Goal: Find specific page/section: Find specific page/section

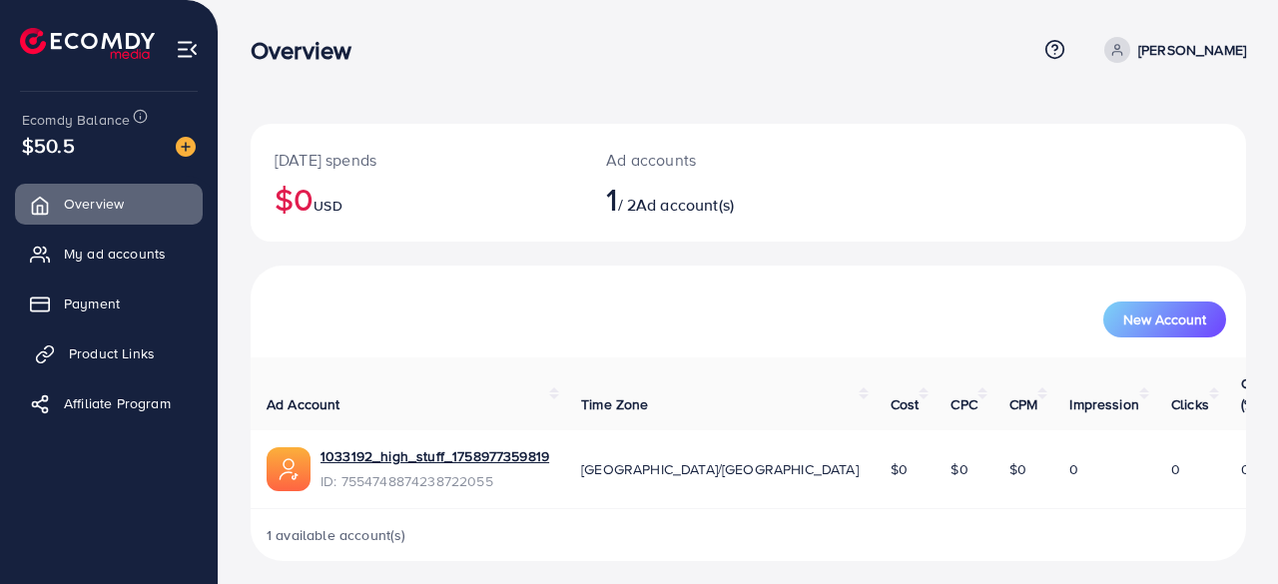
click at [116, 345] on span "Product Links" at bounding box center [112, 353] width 86 height 20
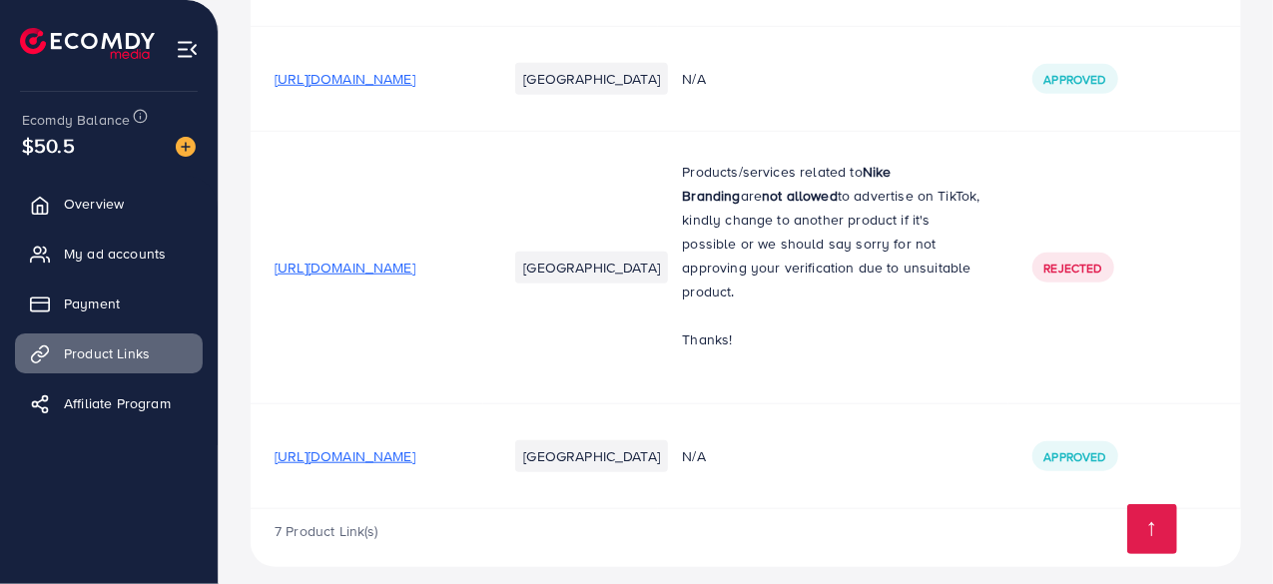
scroll to position [803, 0]
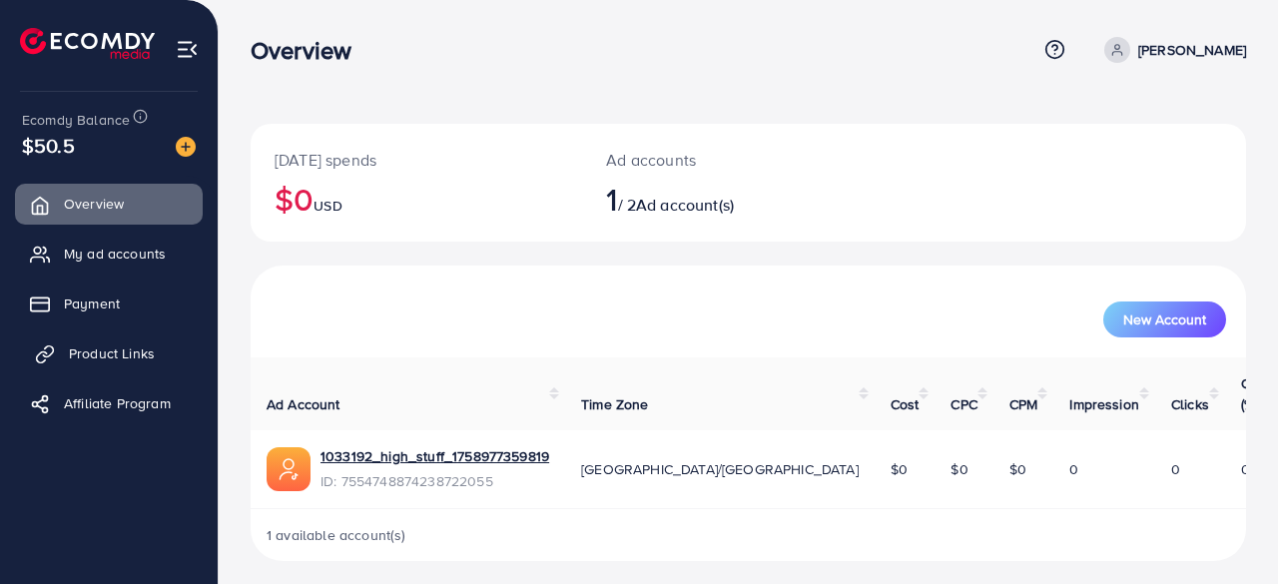
click at [140, 354] on span "Product Links" at bounding box center [112, 353] width 86 height 20
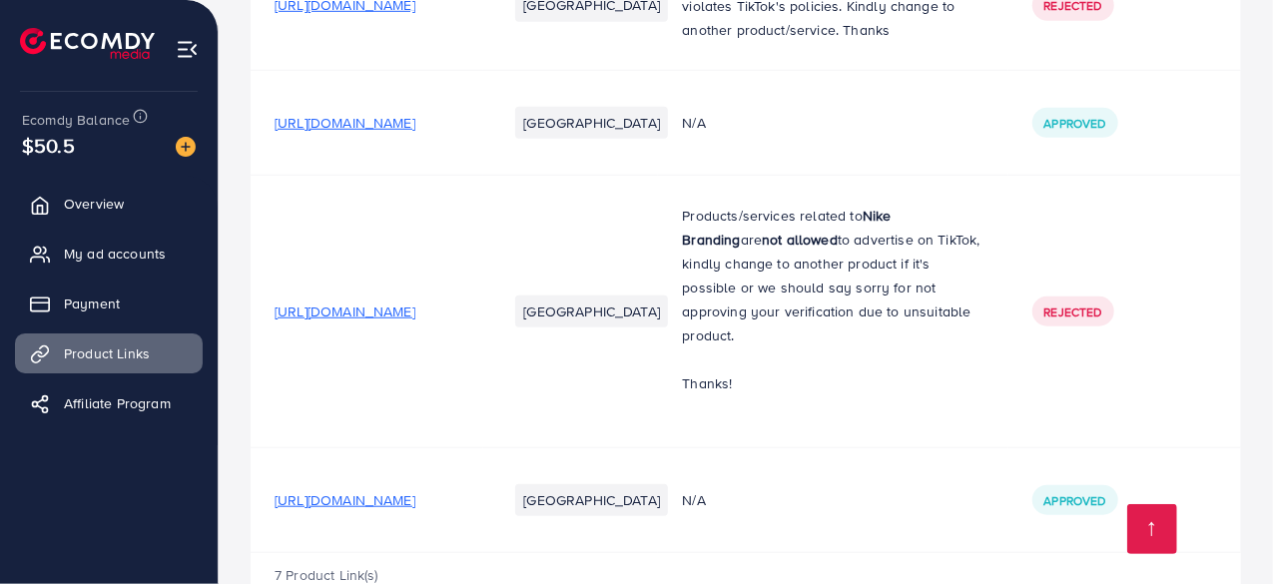
scroll to position [803, 0]
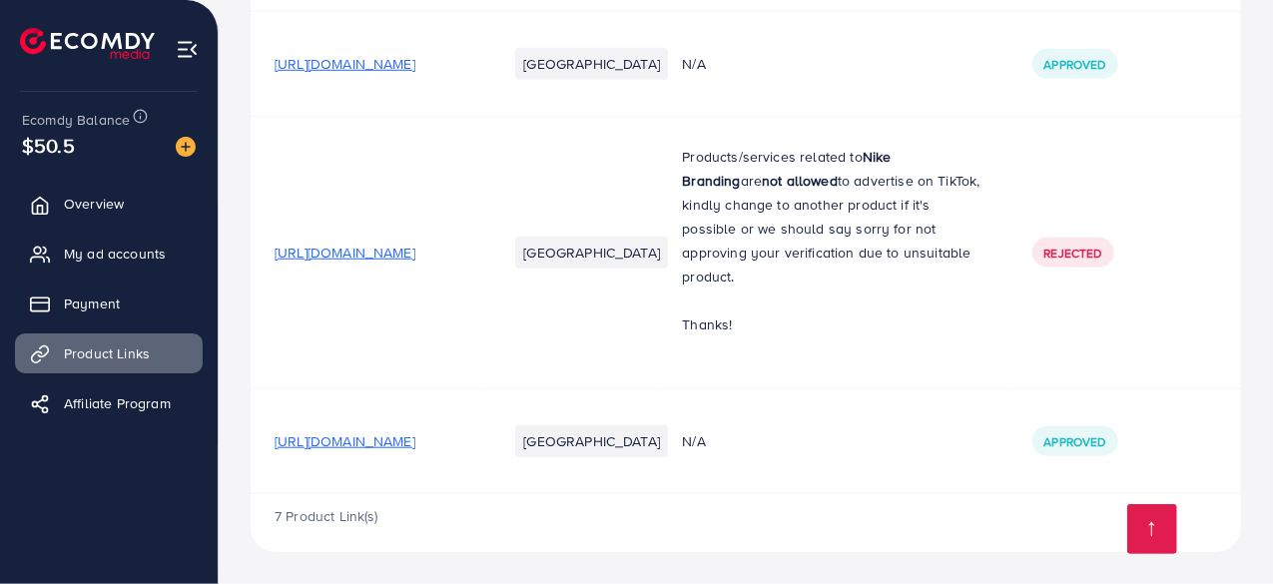
click at [415, 444] on span "[URL][DOMAIN_NAME]" at bounding box center [345, 441] width 141 height 20
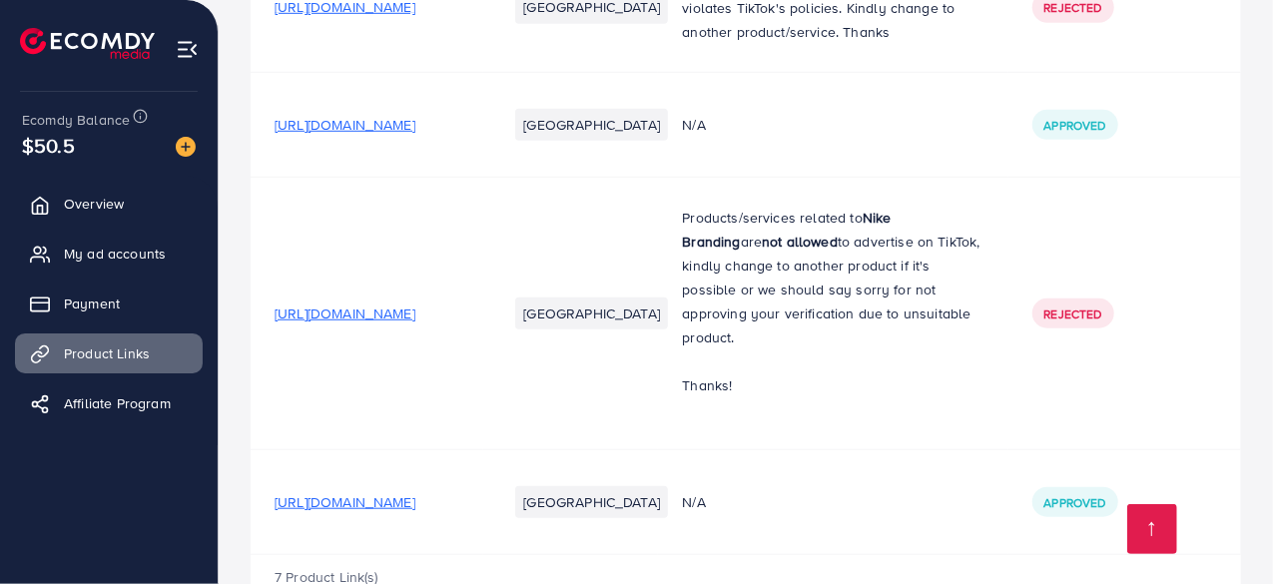
scroll to position [671, 0]
click at [415, 137] on span "[URL][DOMAIN_NAME]" at bounding box center [345, 127] width 141 height 20
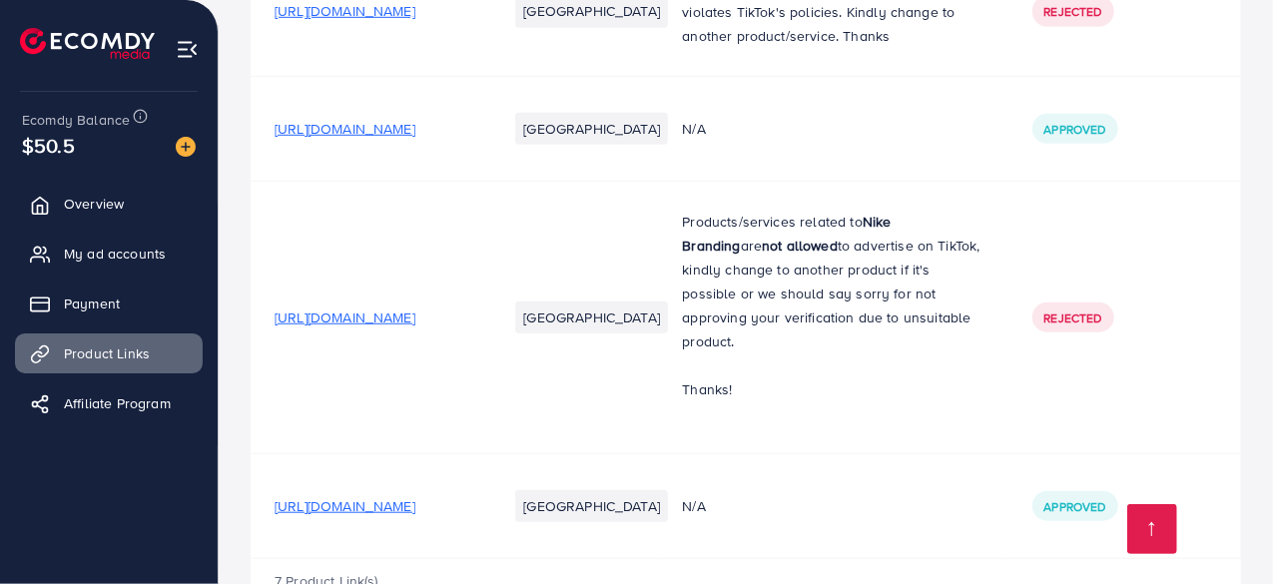
scroll to position [665, 0]
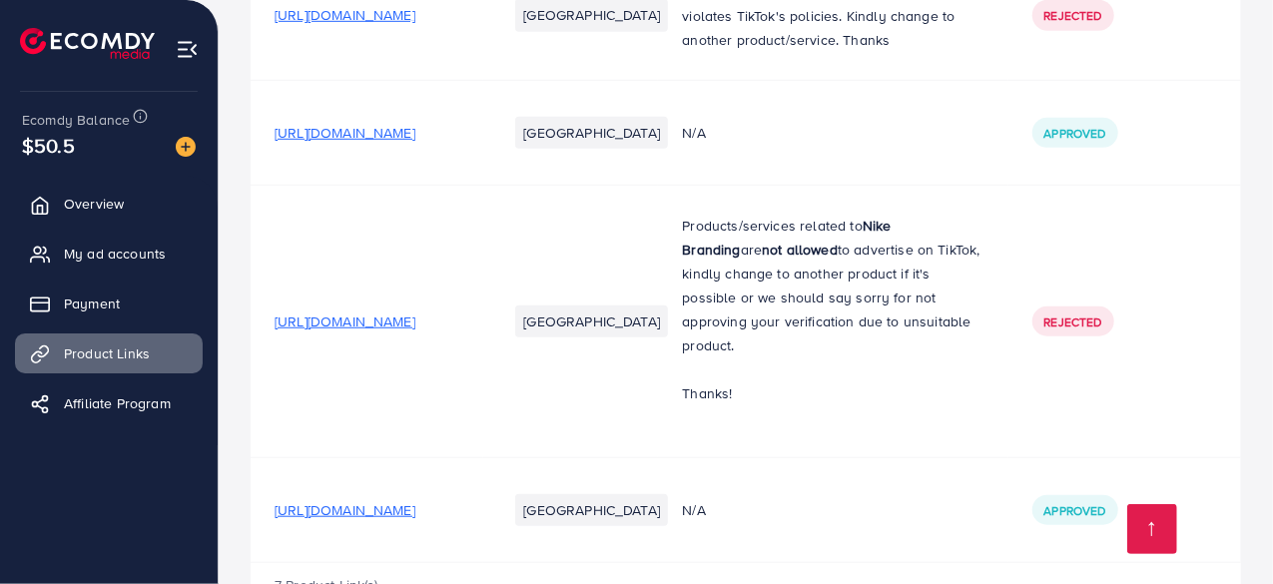
click at [415, 143] on span "[URL][DOMAIN_NAME]" at bounding box center [345, 133] width 141 height 20
